Goal: Transaction & Acquisition: Purchase product/service

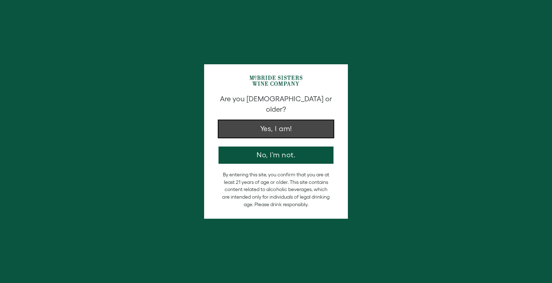
click at [297, 120] on button "Yes, I am!" at bounding box center [276, 128] width 115 height 17
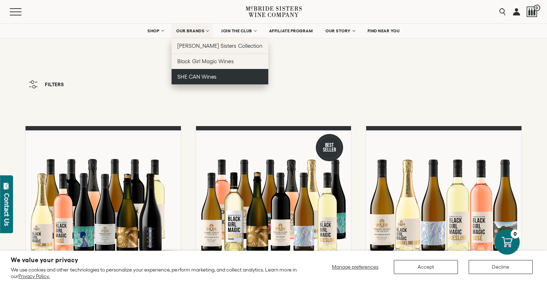
click at [197, 84] on link "SHE CAN Wines" at bounding box center [219, 76] width 97 height 15
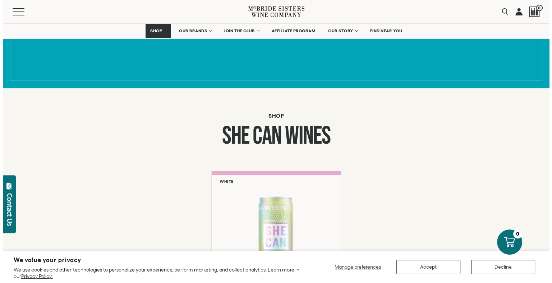
scroll to position [467, 0]
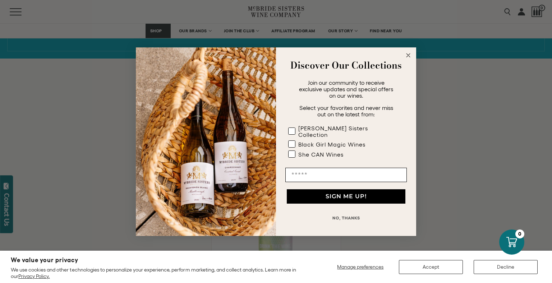
click at [410, 59] on circle "Close dialog" at bounding box center [408, 55] width 8 height 8
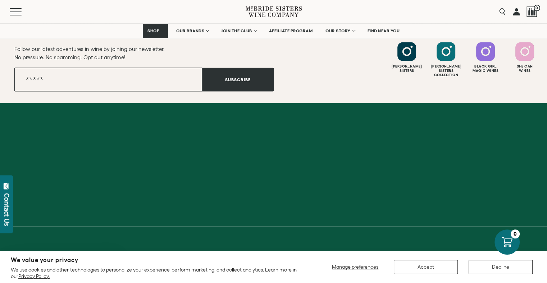
scroll to position [1762, 0]
